Goal: Book appointment/travel/reservation

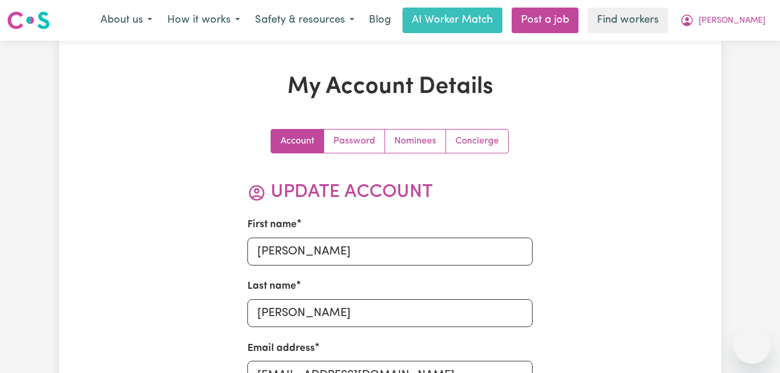
select select "Australian"
select select "email"
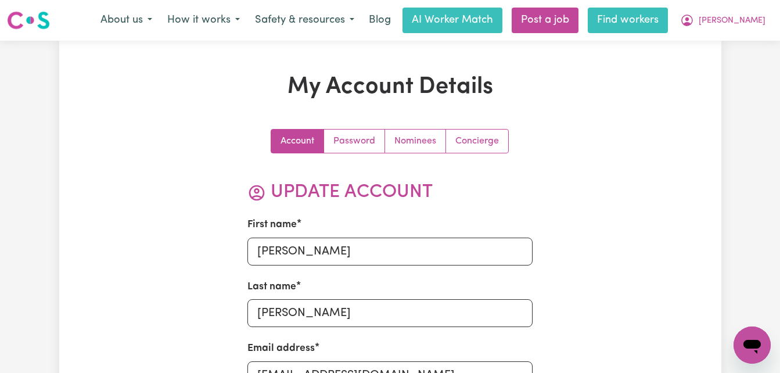
click at [650, 26] on link "Find workers" at bounding box center [628, 21] width 80 height 26
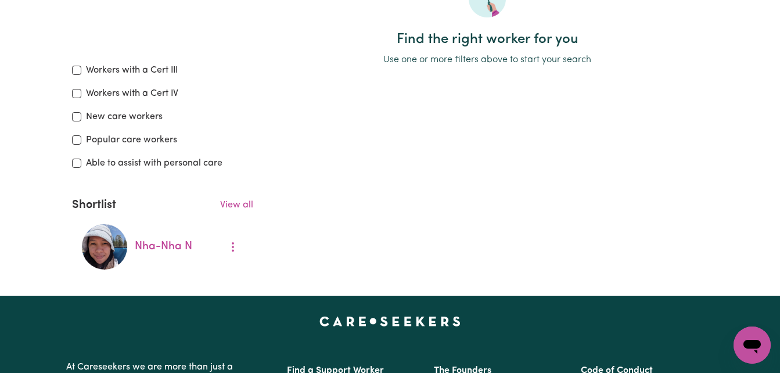
scroll to position [330, 0]
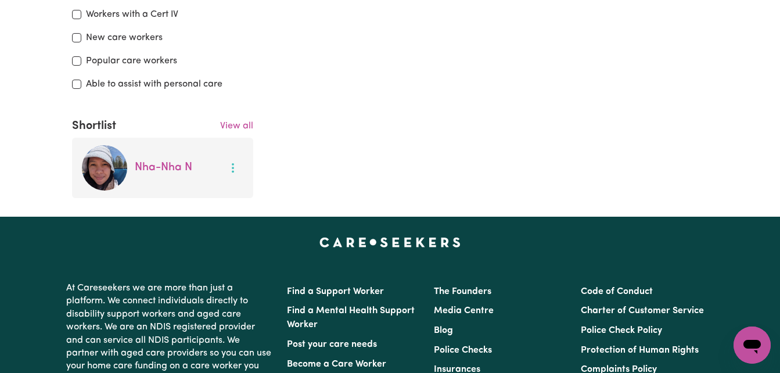
click at [231, 169] on button "More options" at bounding box center [233, 168] width 22 height 18
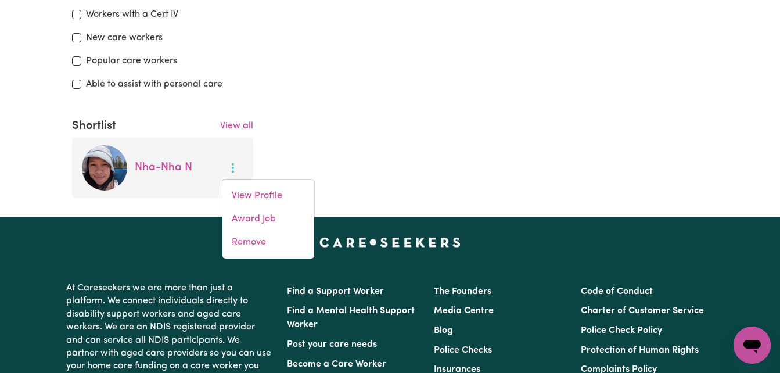
click at [233, 168] on button "More options" at bounding box center [233, 168] width 22 height 18
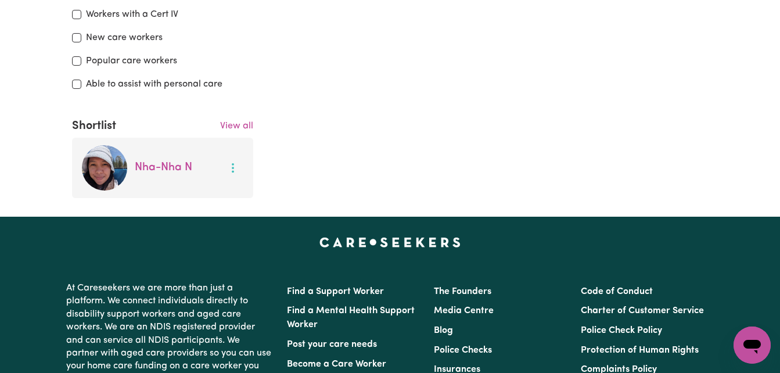
click at [233, 168] on button "More options" at bounding box center [233, 168] width 22 height 18
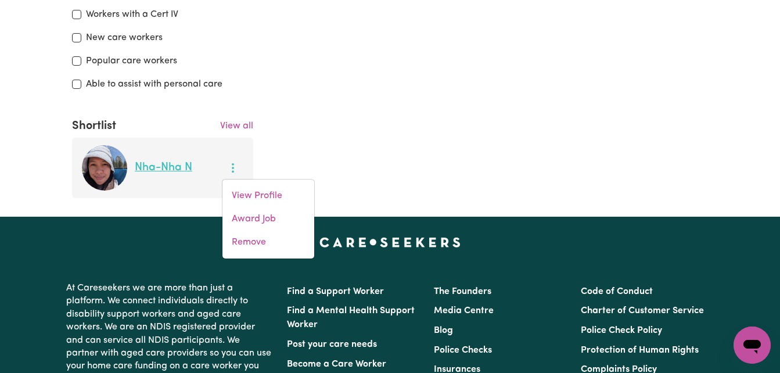
click at [169, 171] on link "Nha-[GEOGRAPHIC_DATA]" at bounding box center [163, 167] width 57 height 11
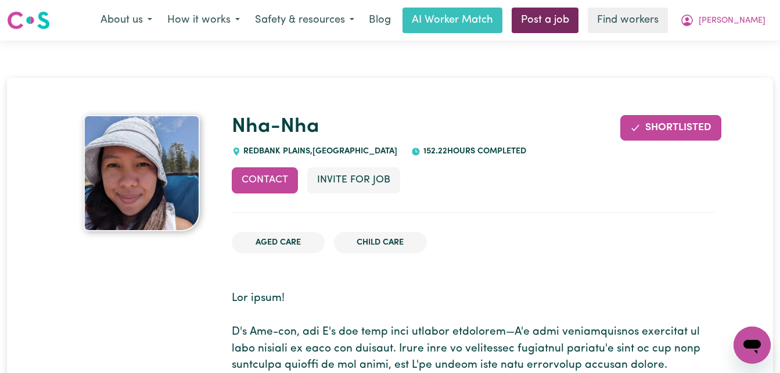
click at [576, 29] on link "Post a job" at bounding box center [545, 21] width 67 height 26
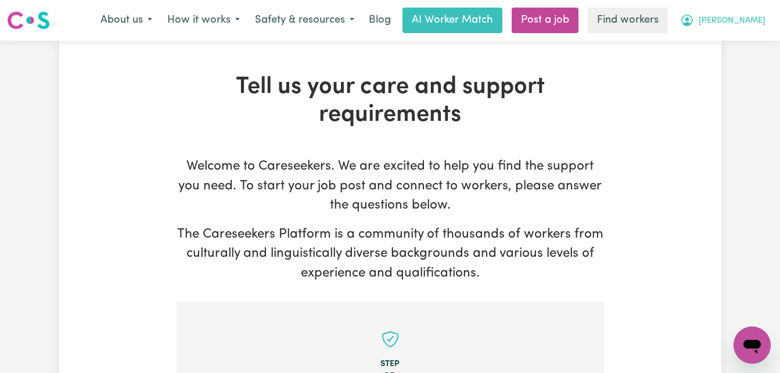
click at [749, 18] on span "[PERSON_NAME]" at bounding box center [732, 21] width 67 height 13
click at [725, 46] on link "My Dashboard" at bounding box center [727, 45] width 92 height 22
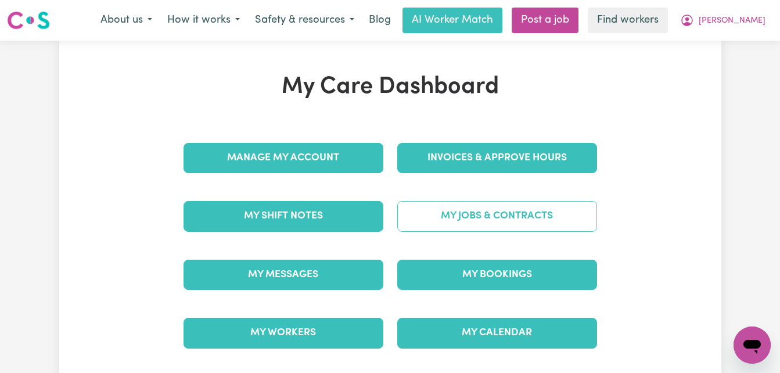
click at [513, 220] on link "My Jobs & Contracts" at bounding box center [497, 216] width 200 height 30
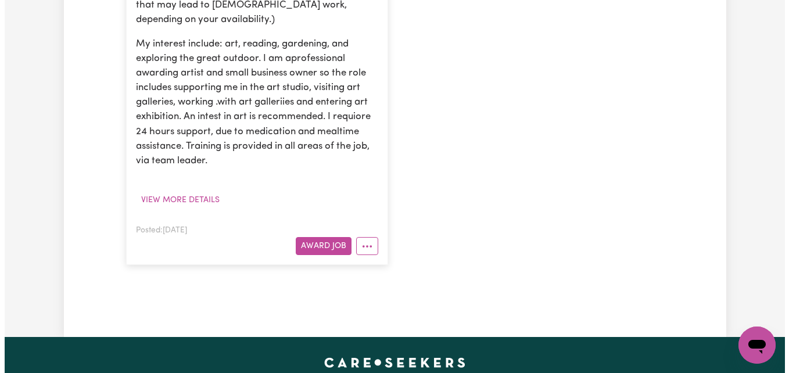
scroll to position [447, 0]
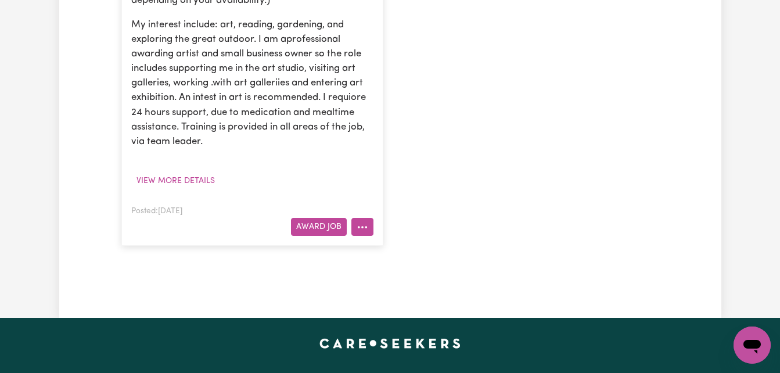
click at [366, 229] on button "More options" at bounding box center [362, 227] width 22 height 18
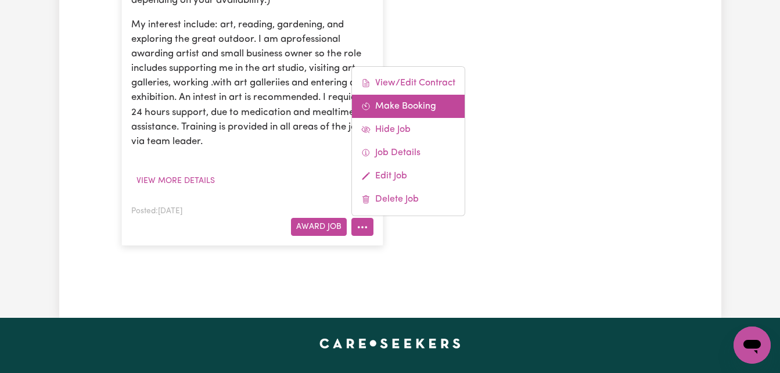
click at [418, 113] on link "Make Booking" at bounding box center [408, 106] width 113 height 23
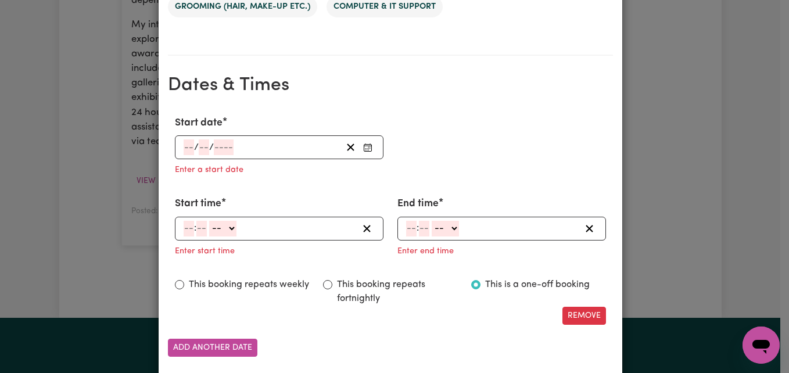
scroll to position [767, 0]
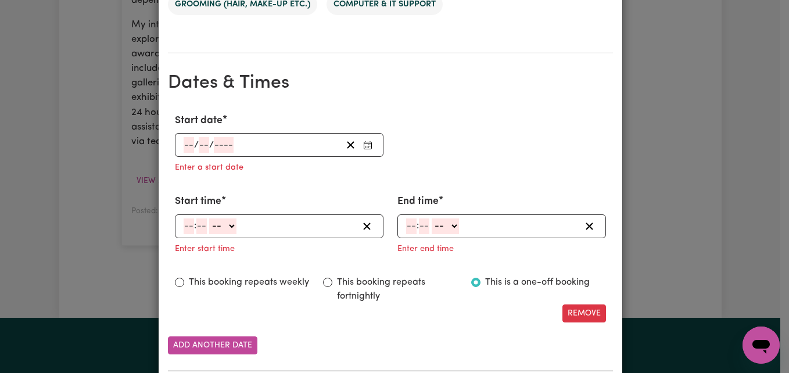
click at [365, 145] on icon "Enter Start date" at bounding box center [367, 145] width 9 height 9
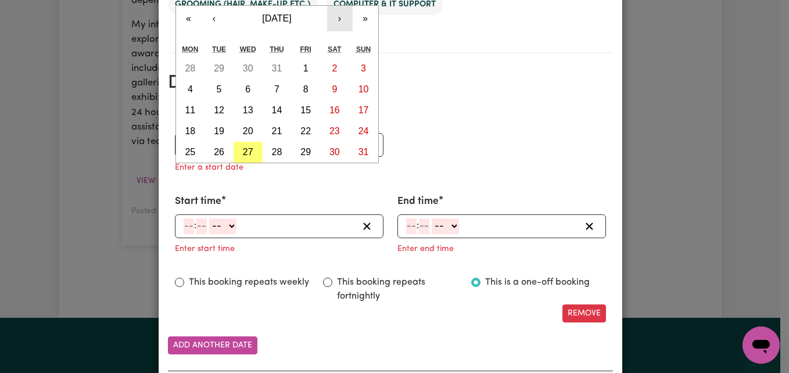
click at [336, 23] on button "›" at bounding box center [340, 19] width 26 height 26
click at [274, 64] on abbr "4" at bounding box center [276, 68] width 5 height 10
type input "[DATE]"
type input "4"
type input "9"
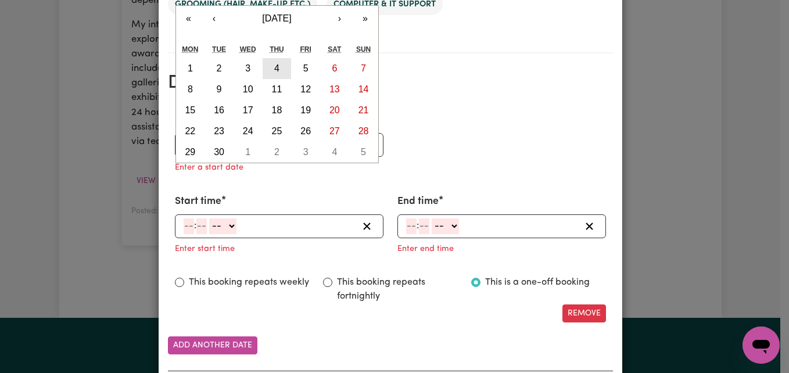
type input "2025"
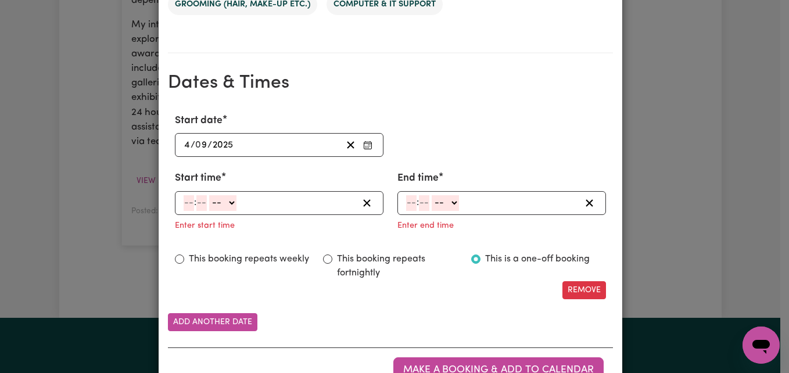
click at [184, 204] on input "number" at bounding box center [189, 203] width 10 height 16
type input "7"
type input "30"
click at [207, 203] on select "-- AM PM" at bounding box center [220, 203] width 27 height 16
select select "pm"
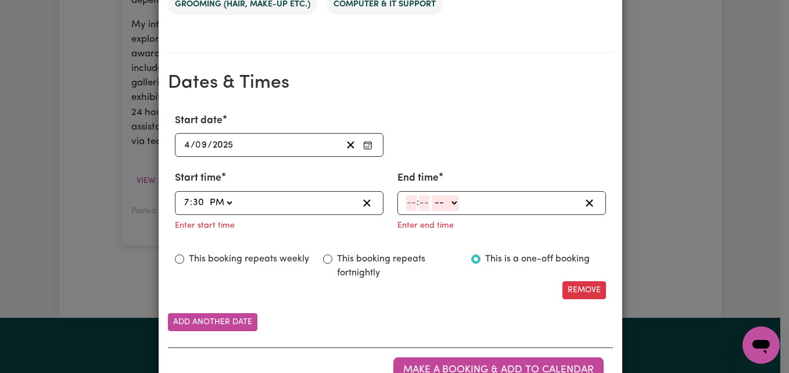
click at [207, 195] on select "-- AM PM" at bounding box center [220, 203] width 27 height 16
type input "19:30"
click at [410, 202] on input "number" at bounding box center [411, 203] width 10 height 16
type input "7"
type input "30"
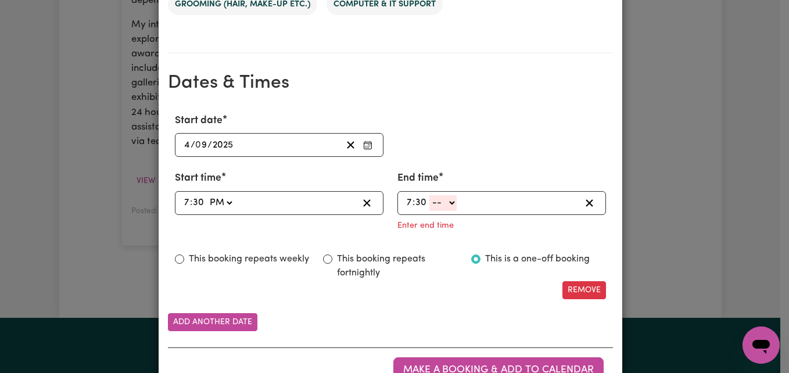
click at [436, 203] on select "-- AM PM" at bounding box center [442, 203] width 27 height 16
select select "am"
click at [429, 195] on select "-- AM PM" at bounding box center [442, 203] width 27 height 16
type input "07:30"
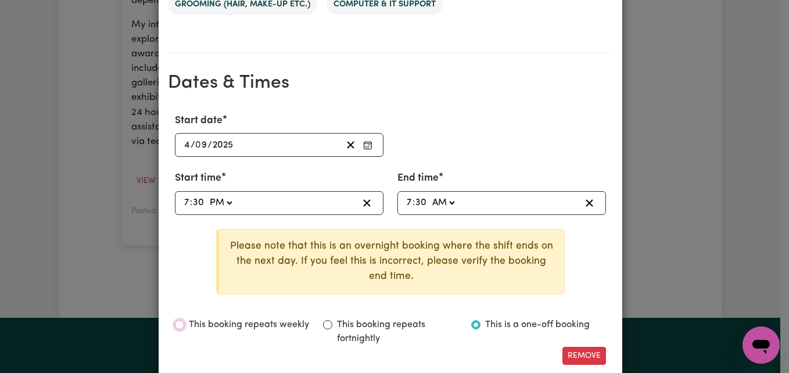
click at [175, 325] on input "This booking repeats weekly" at bounding box center [179, 324] width 9 height 9
radio input "true"
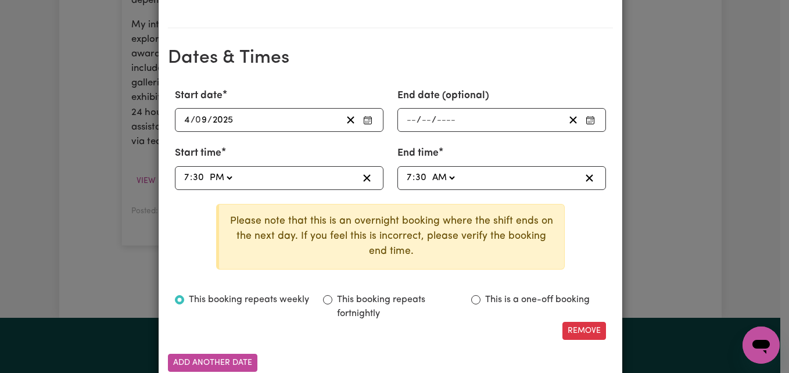
scroll to position [779, 0]
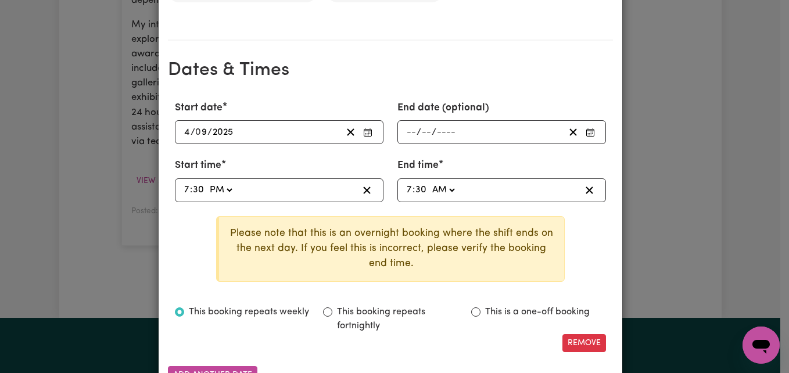
click at [588, 134] on icon "Enter End date (optional)" at bounding box center [589, 132] width 9 height 9
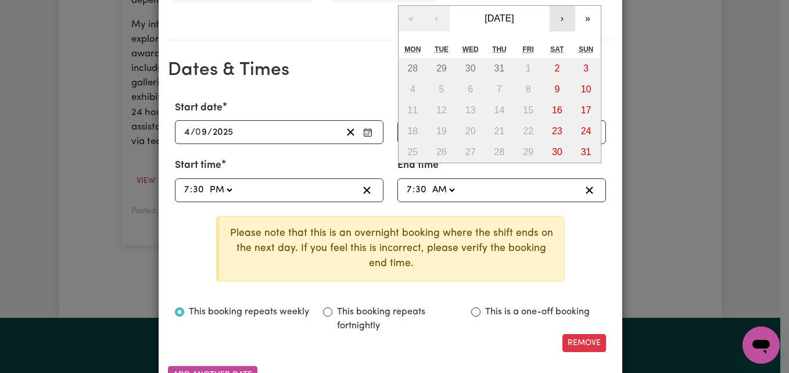
click at [558, 17] on button "›" at bounding box center [562, 19] width 26 height 26
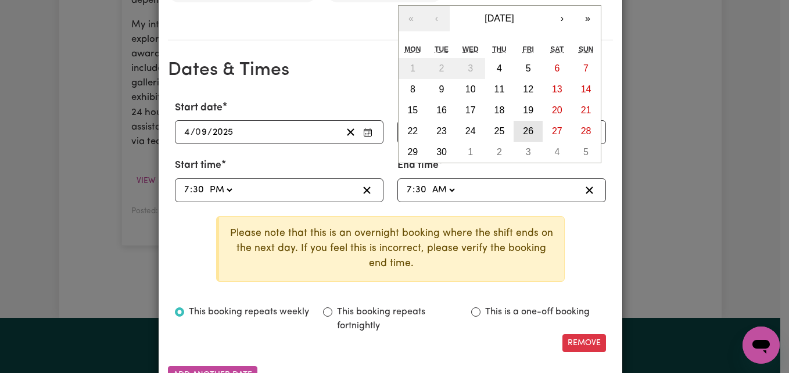
click at [533, 130] on button "26" at bounding box center [527, 131] width 29 height 21
type input "[DATE]"
type input "26"
type input "9"
type input "2025"
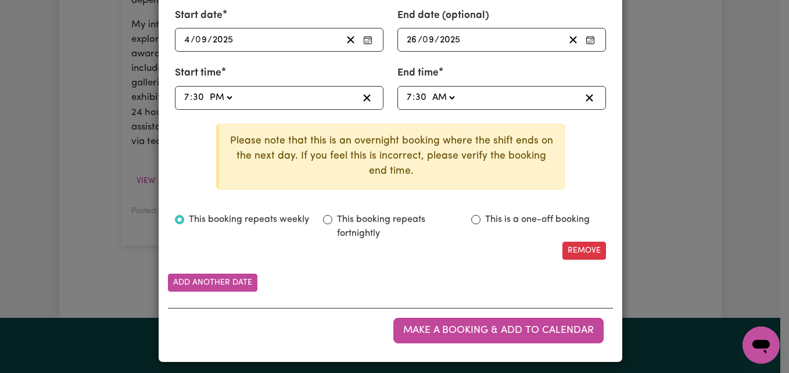
scroll to position [878, 0]
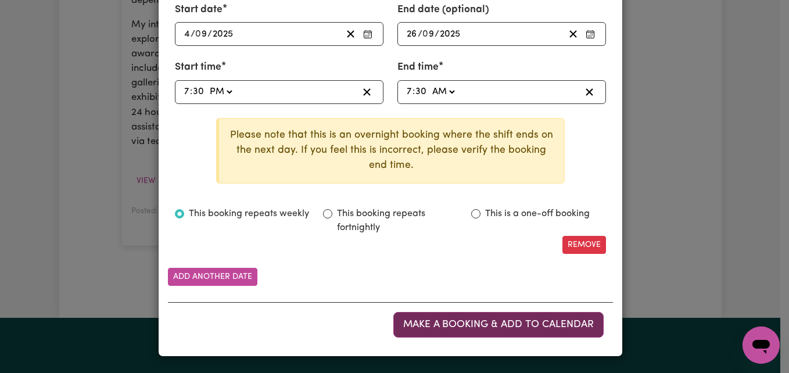
click at [481, 324] on span "Make a booking & add to calendar" at bounding box center [498, 324] width 190 height 10
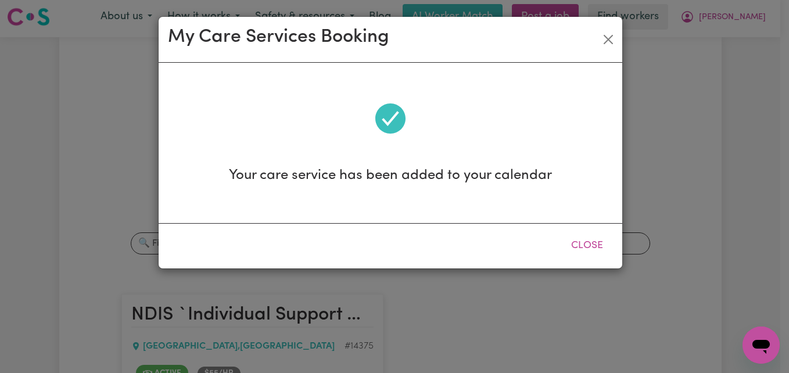
scroll to position [0, 0]
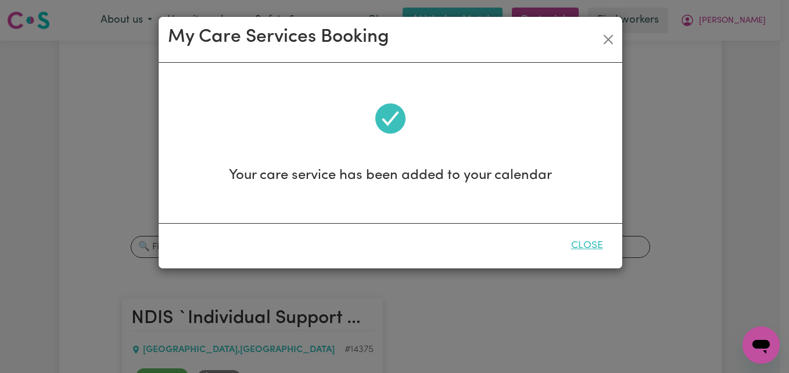
click at [588, 243] on button "Close" at bounding box center [587, 246] width 52 height 26
